Goal: Communication & Community: Ask a question

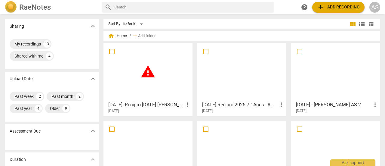
click at [146, 74] on span "warning" at bounding box center [147, 71] width 15 height 15
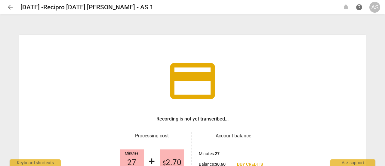
click at [11, 5] on span "arrow_back" at bounding box center [10, 7] width 7 height 7
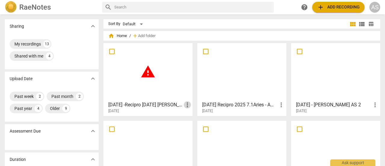
click at [187, 106] on span "more_vert" at bounding box center [187, 104] width 7 height 7
click at [190, 116] on li "Delete" at bounding box center [194, 119] width 23 height 14
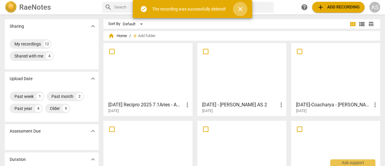
click at [244, 8] on span "close" at bounding box center [240, 8] width 7 height 7
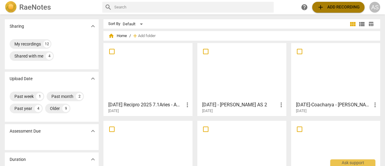
click at [331, 10] on span "add Add recording" at bounding box center [338, 7] width 43 height 7
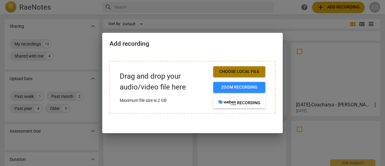
click at [250, 72] on span "Choose local file" at bounding box center [239, 72] width 42 height 6
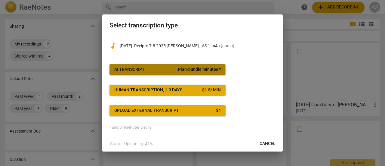
click at [163, 68] on span "AI Transcript Plan/bundle minutes *" at bounding box center [167, 69] width 106 height 6
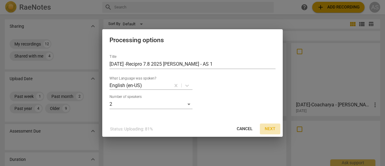
click at [270, 128] on span "Next" at bounding box center [270, 129] width 11 height 6
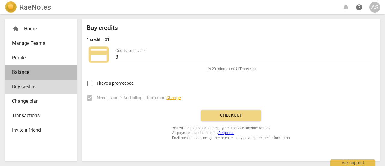
click at [28, 72] on span "Balance" at bounding box center [38, 72] width 53 height 7
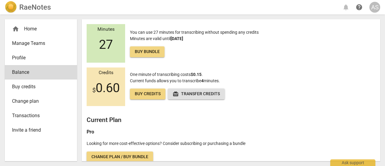
scroll to position [18, 0]
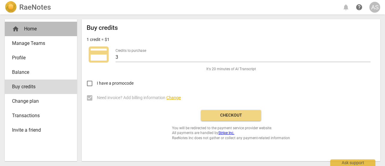
click at [20, 32] on div "home Home" at bounding box center [38, 28] width 53 height 7
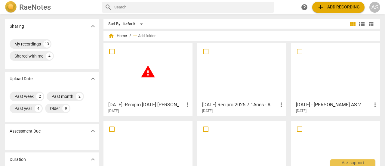
click at [149, 75] on span "warning" at bounding box center [147, 71] width 15 height 15
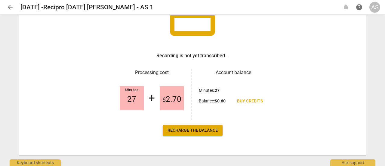
scroll to position [71, 0]
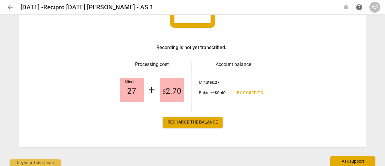
click at [356, 163] on div "Ask support" at bounding box center [352, 161] width 45 height 10
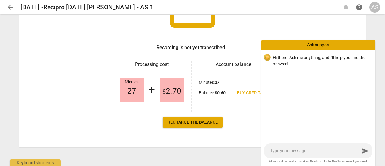
click at [284, 62] on p "Hi there! Ask me anything, and I'll help you find the answer!" at bounding box center [322, 60] width 98 height 12
click at [280, 57] on p "Hi there! Ask me anything, and I'll help you find the answer!" at bounding box center [322, 60] width 98 height 12
click at [287, 151] on textarea at bounding box center [315, 151] width 90 height 6
type textarea "I"
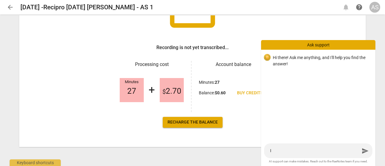
type textarea "I"
type textarea "I a"
type textarea "I am"
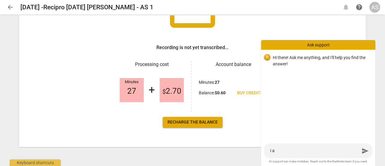
type textarea "I am"
type textarea "I am o"
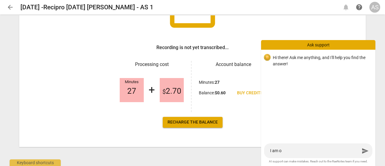
type textarea "I am om"
type textarea "I am o"
type textarea "I am on"
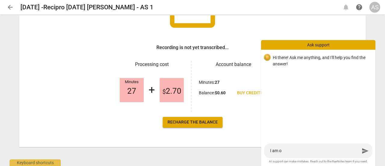
type textarea "I am on"
type textarea "I am on P"
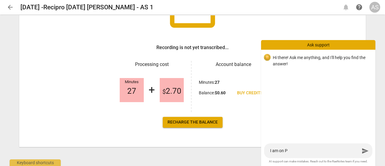
type textarea "I am on Pr"
type textarea "I am on Pro"
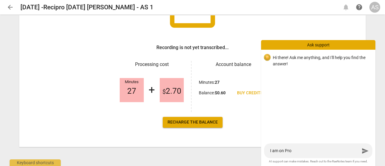
type textarea "I am on Pro"
type textarea "I am on Pro P"
type textarea "I am on Pro Pl"
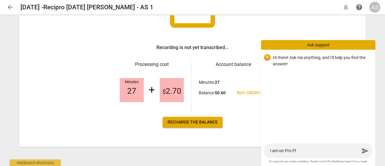
type textarea "I am on Pro Pla"
type textarea "I am on Pro Plan"
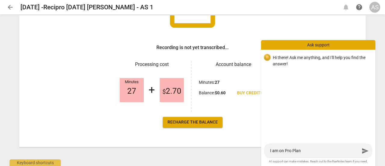
type textarea "I am on Pro Plan"
type textarea "I am on Pro Plan -"
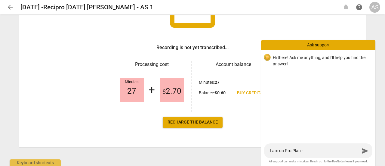
type textarea "I am on Pro Plan - w"
type textarea "I am on Pro Plan - wh"
type textarea "I am on Pro Plan - why"
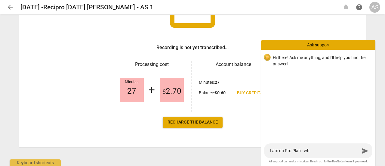
type textarea "I am on Pro Plan - why"
type textarea "I am on Pro Plan - why i"
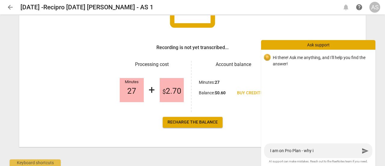
type textarea "I am on Pro Plan - why is"
type textarea "I am on Pro Plan - why is t"
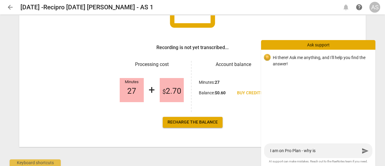
type textarea "I am on Pro Plan - why is t"
type textarea "I am on Pro Plan - why is"
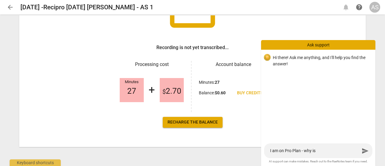
type textarea "I am on Pro Plan - why is"
type textarea "I am on Pro Plan - why is i"
type textarea "I am on Pro Plan - why is it"
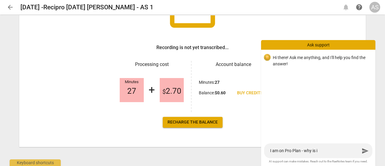
type textarea "I am on Pro Plan - why is it"
type textarea "I am on Pro Plan - why is it n"
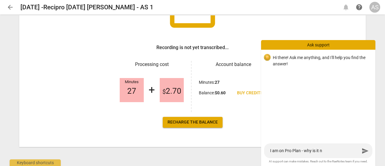
type textarea "I am on Pro Plan - why is it no"
type textarea "I am on Pro Plan - why is it not"
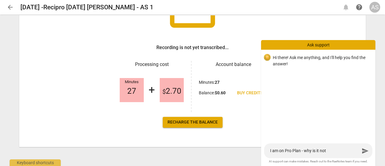
type textarea "I am on Pro Plan - why is it not"
type textarea "I am on Pro Plan - why is it not a"
type textarea "I am on Pro Plan - why is it not al"
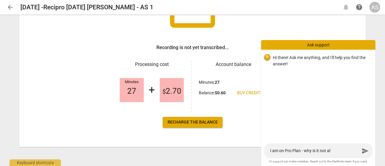
type textarea "I am on Pro Plan - why is it not all"
type textarea "I am on Pro Plan - why is it not allo"
type textarea "I am on Pro Plan - why is it not allow"
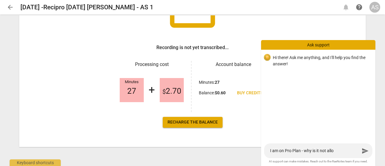
type textarea "I am on Pro Plan - why is it not allow"
type textarea "I am on Pro Plan - why is it not allowi"
type textarea "I am on Pro Plan - why is it not allowin"
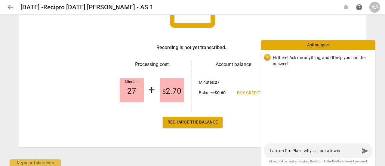
type textarea "I am on Pro Plan - why is it not allowing"
type textarea "I am on Pro Plan - why is it not allowing m"
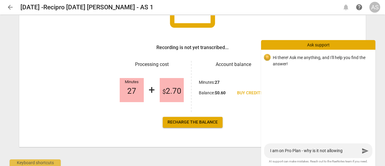
type textarea "I am on Pro Plan - why is it not allowing m"
type textarea "I am on Pro Plan - why is it not allowing me"
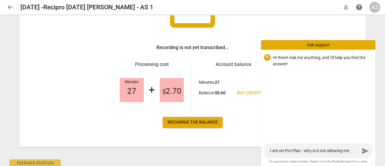
type textarea "I am on Pro Plan - why is it not allowing me t"
type textarea "I am on Pro Plan - why is it not allowing me to"
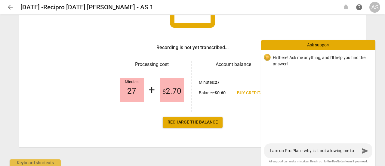
type textarea "I am on Pro Plan - why is it not allowing me to"
type textarea "I am on Pro Plan - why is it not allowing me to t"
type textarea "I am on Pro Plan - why is it not allowing me to tr"
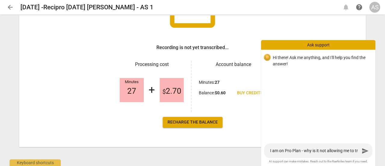
type textarea "I am on Pro Plan - why is it not allowing me to tra"
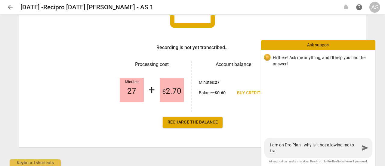
type textarea "I am on Pro Plan - why is it not allowing me to [PERSON_NAME]"
type textarea "I am on Pro Plan - why is it not allowing me to trans"
type textarea "I am on Pro Plan - why is it not allowing me to transc"
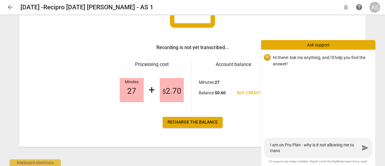
type textarea "I am on Pro Plan - why is it not allowing me to transc"
type textarea "I am on Pro Plan - why is it not allowing me to transcr"
type textarea "I am on Pro Plan - why is it not allowing me to transcri"
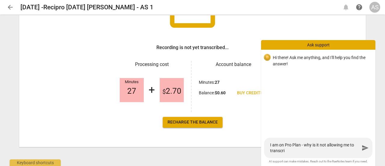
type textarea "I am on Pro Plan - why is it not allowing me to transcrib"
type textarea "I am on Pro Plan - why is it not allowing me to transcribe"
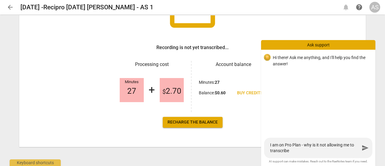
type textarea "I am on Pro Plan - why is it not allowing me to transcribe"
type textarea "I am on Pro Plan - why is it not allowing me to transcribe t"
type textarea "I am on Pro Plan - why is it not allowing me to transcribe th"
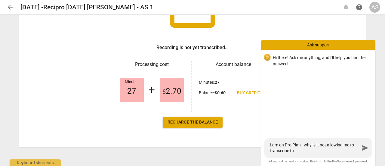
type textarea "I am on Pro Plan - why is it not allowing me to transcribe thi"
type textarea "I am on Pro Plan - why is it not allowing me to transcribe this"
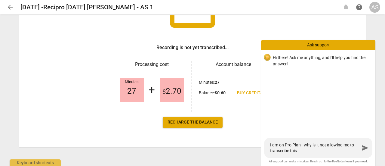
type textarea "I am on Pro Plan - why is it not allowing me to transcribe this"
type textarea "I am on Pro Plan - why is it not allowing me to transcribe this -"
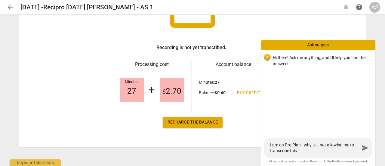
type textarea "I am on Pro Plan - why is it not allowing me to transcribe this - h"
type textarea "I am on Pro Plan - why is it not allowing me to transcribe this - ha"
type textarea "I am on Pro Plan - why is it not allowing me to transcribe this - hav"
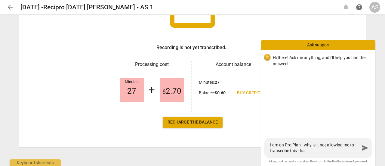
type textarea "I am on Pro Plan - why is it not allowing me to transcribe this - hav"
type textarea "I am on Pro Plan - why is it not allowing me to transcribe this - have"
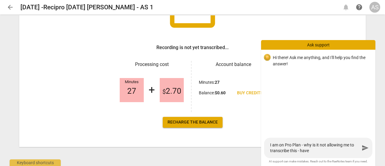
type textarea "I am on Pro Plan - why is it not allowing me to transcribe this - have I"
type textarea "I am on Pro Plan - why is it not allowing me to transcribe this - have I r"
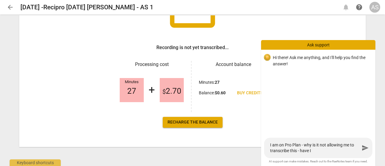
type textarea "I am on Pro Plan - why is it not allowing me to transcribe this - have I r"
type textarea "I am on Pro Plan - why is it not allowing me to transcribe this - have I ru"
type textarea "I am on Pro Plan - why is it not allowing me to transcribe this - have I run"
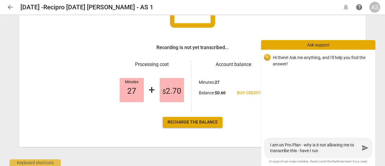
type textarea "I am on Pro Plan - why is it not allowing me to transcribe this - have I run"
type textarea "I am on Pro Plan - why is it not allowing me to transcribe this - have I run o"
type textarea "I am on Pro Plan - why is it not allowing me to transcribe this - have I run ou"
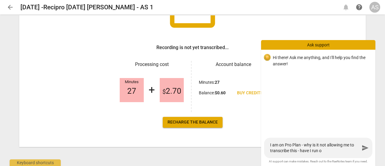
type textarea "I am on Pro Plan - why is it not allowing me to transcribe this - have I run ou"
type textarea "I am on Pro Plan - why is it not allowing me to transcribe this - have I run out"
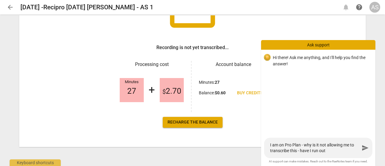
type textarea "I am on Pro Plan - why is it not allowing me to transcribe this - have I run ou…"
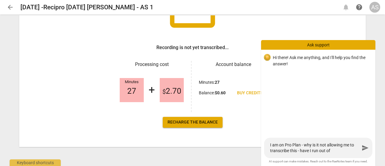
type textarea "I am on Pro Plan - why is it not allowing me to transcribe this - have I run ou…"
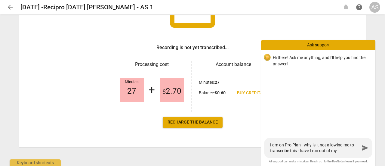
type textarea "I am on Pro Plan - why is it not allowing me to transcribe this - have I run ou…"
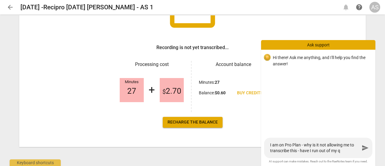
type textarea "I am on Pro Plan - why is it not allowing me to transcribe this - have I run ou…"
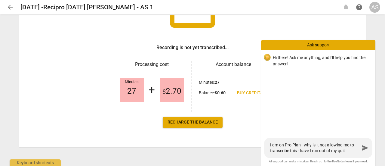
type textarea "I am on Pro Plan - why is it not allowing me to transcribe this - have I run ou…"
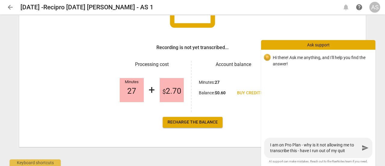
type textarea "I am on Pro Plan - why is it not allowing me to transcribe this - have I run ou…"
click at [363, 151] on span "send" at bounding box center [364, 147] width 7 height 7
